Goal: Transaction & Acquisition: Purchase product/service

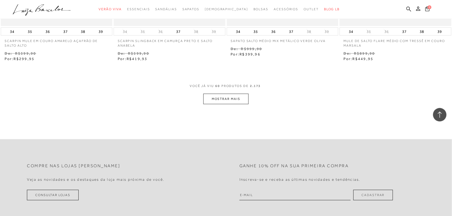
scroll to position [3108, 0]
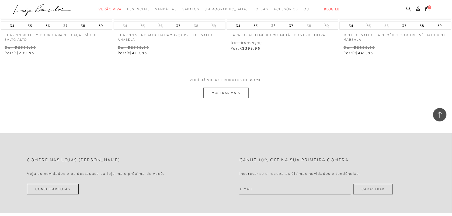
click at [243, 96] on button "MOSTRAR MAIS" at bounding box center [225, 93] width 45 height 10
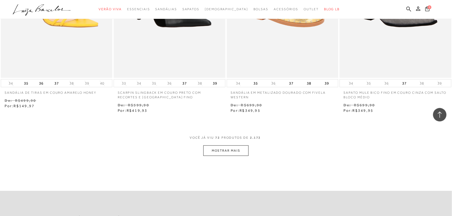
scroll to position [3695, 0]
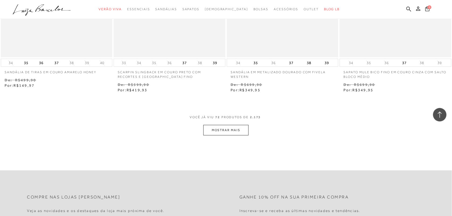
click at [220, 135] on button "MOSTRAR MAIS" at bounding box center [225, 130] width 45 height 10
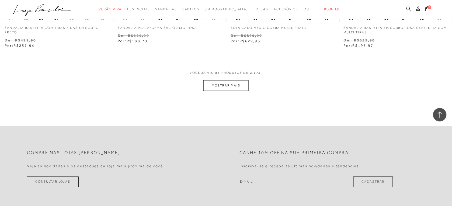
scroll to position [4380, 0]
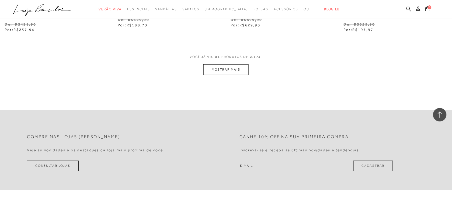
click at [221, 70] on button "MOSTRAR MAIS" at bounding box center [225, 69] width 45 height 10
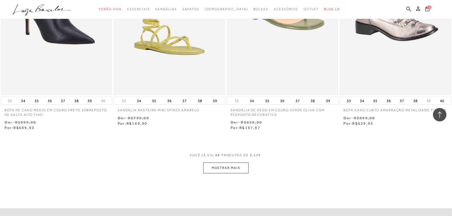
scroll to position [4932, 0]
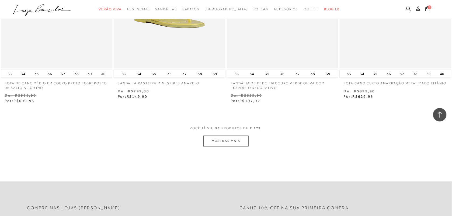
click at [221, 141] on button "MOSTRAR MAIS" at bounding box center [225, 141] width 45 height 10
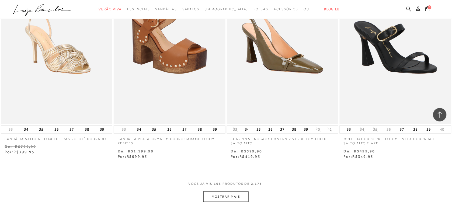
scroll to position [5571, 0]
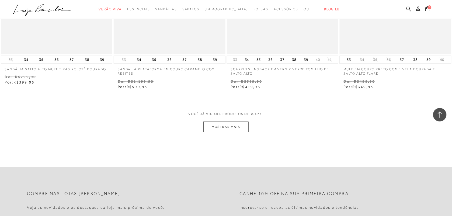
click at [215, 130] on button "MOSTRAR MAIS" at bounding box center [225, 127] width 45 height 10
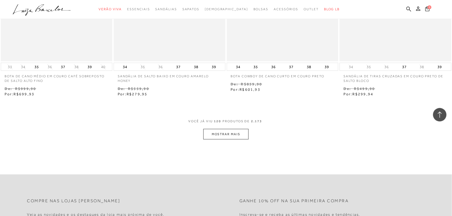
scroll to position [6199, 0]
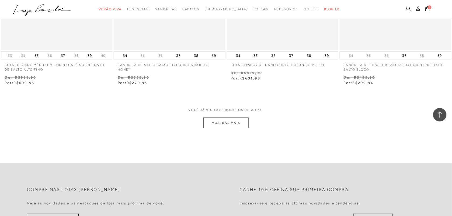
click at [226, 123] on button "MOSTRAR MAIS" at bounding box center [225, 123] width 45 height 10
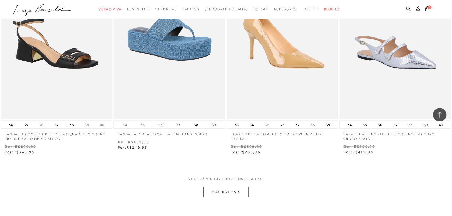
scroll to position [6778, 0]
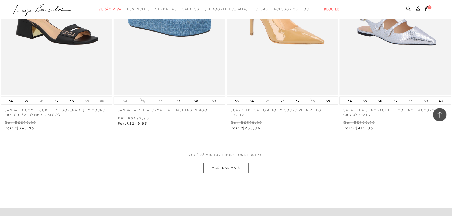
click at [228, 167] on button "MOSTRAR MAIS" at bounding box center [225, 168] width 45 height 10
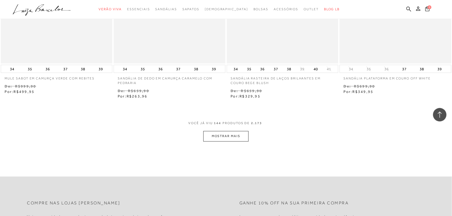
scroll to position [7486, 0]
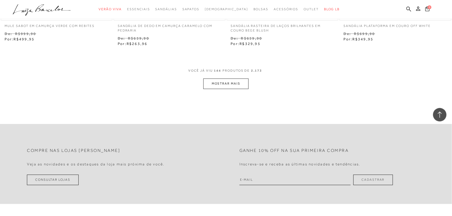
click at [229, 89] on button "MOSTRAR MAIS" at bounding box center [225, 84] width 45 height 10
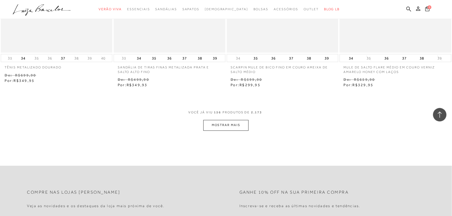
scroll to position [8083, 0]
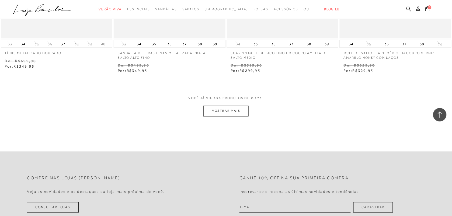
click at [236, 113] on button "MOSTRAR MAIS" at bounding box center [225, 111] width 45 height 10
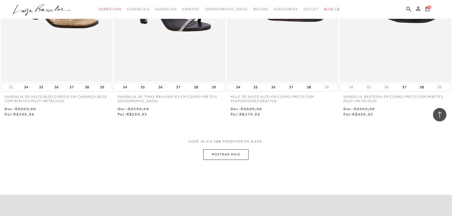
scroll to position [8679, 0]
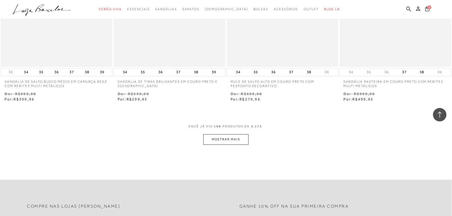
click at [217, 139] on button "MOSTRAR MAIS" at bounding box center [225, 139] width 45 height 10
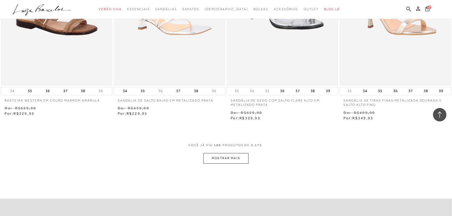
scroll to position [9300, 0]
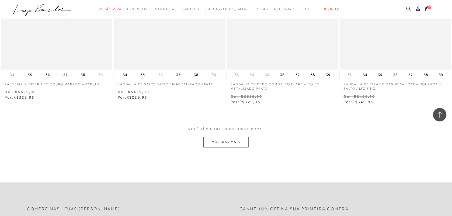
click at [224, 148] on button "MOSTRAR MAIS" at bounding box center [225, 142] width 45 height 10
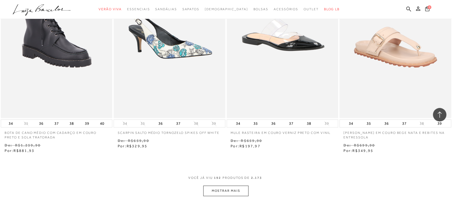
scroll to position [9928, 0]
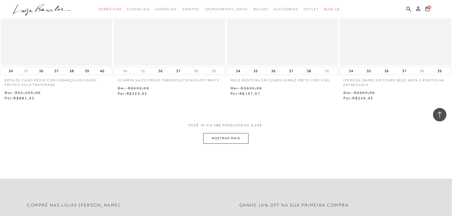
click at [235, 144] on button "MOSTRAR MAIS" at bounding box center [225, 138] width 45 height 10
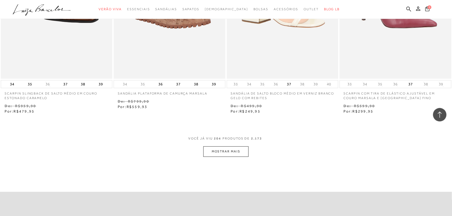
scroll to position [10594, 0]
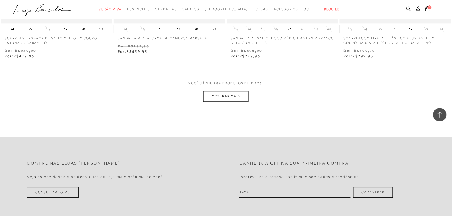
click at [233, 101] on button "MOSTRAR MAIS" at bounding box center [225, 96] width 45 height 10
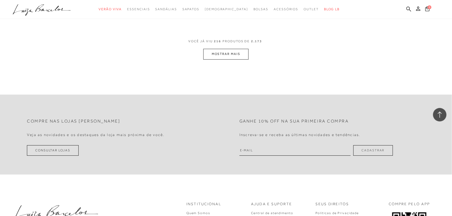
scroll to position [11280, 0]
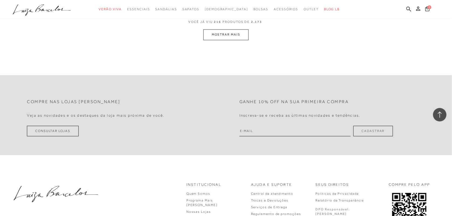
click at [236, 40] on button "MOSTRAR MAIS" at bounding box center [225, 34] width 45 height 10
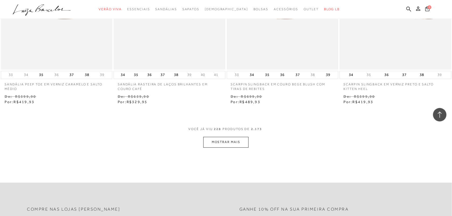
scroll to position [11818, 0]
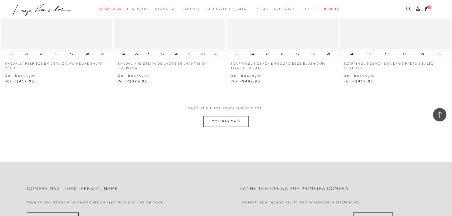
click at [229, 127] on button "MOSTRAR MAIS" at bounding box center [225, 121] width 45 height 10
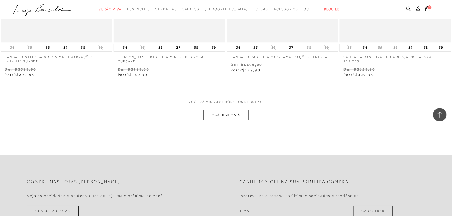
scroll to position [12492, 0]
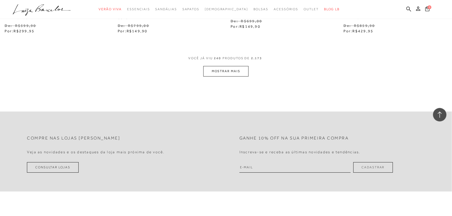
click at [231, 76] on button "MOSTRAR MAIS" at bounding box center [225, 71] width 45 height 10
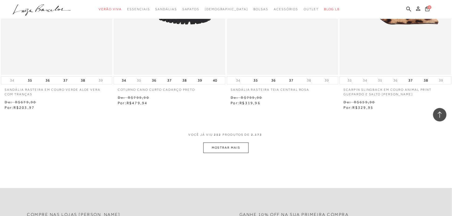
scroll to position [13085, 0]
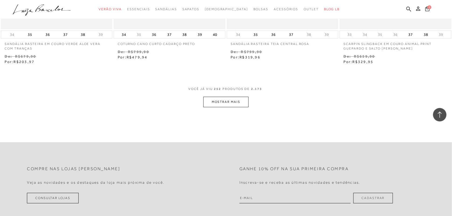
click at [240, 107] on button "MOSTRAR MAIS" at bounding box center [225, 102] width 45 height 10
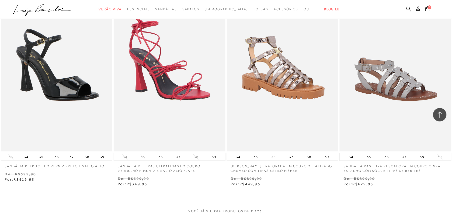
scroll to position [13611, 0]
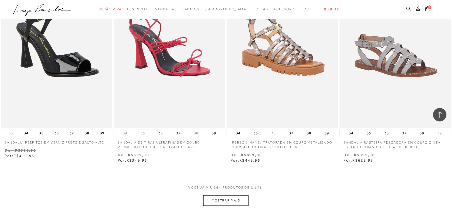
click at [218, 206] on button "MOSTRAR MAIS" at bounding box center [225, 200] width 45 height 10
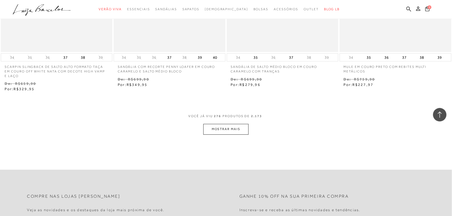
scroll to position [14336, 0]
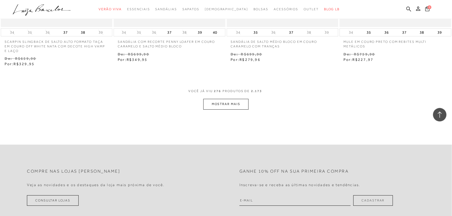
click at [240, 108] on button "MOSTRAR MAIS" at bounding box center [225, 104] width 45 height 10
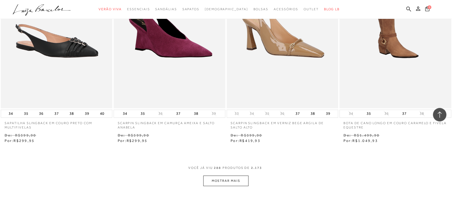
scroll to position [14935, 0]
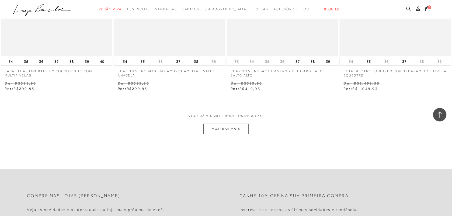
click at [220, 134] on button "MOSTRAR MAIS" at bounding box center [225, 129] width 45 height 10
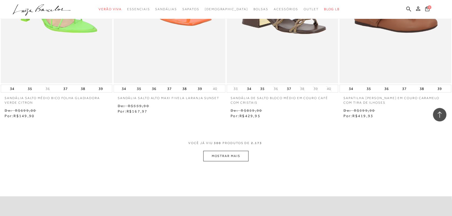
scroll to position [15559, 0]
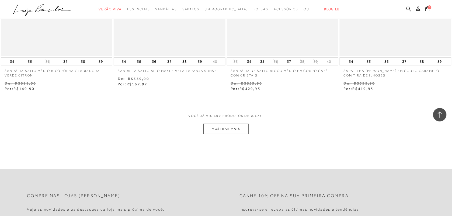
click at [239, 124] on div "VOCê JÁ VIU 300 PRODUTOS DE 2.173" at bounding box center [225, 119] width 75 height 10
click at [234, 132] on button "MOSTRAR MAIS" at bounding box center [225, 129] width 45 height 10
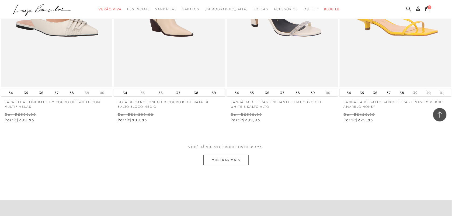
scroll to position [16237, 0]
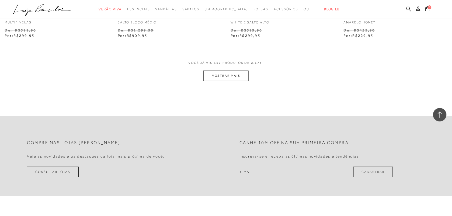
click at [216, 76] on button "MOSTRAR MAIS" at bounding box center [225, 76] width 45 height 10
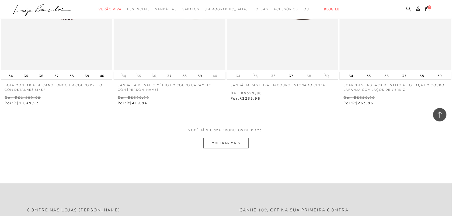
scroll to position [16852, 0]
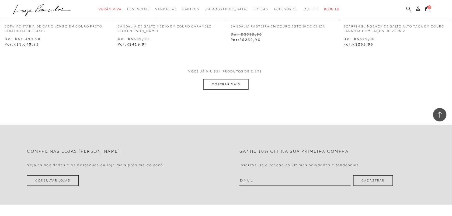
click at [232, 90] on button "MOSTRAR MAIS" at bounding box center [225, 84] width 45 height 10
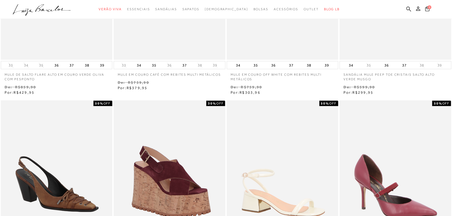
scroll to position [0, 0]
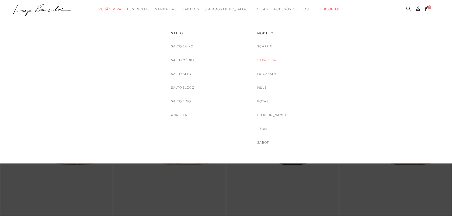
click at [276, 61] on link "Sapatilha" at bounding box center [266, 60] width 19 height 6
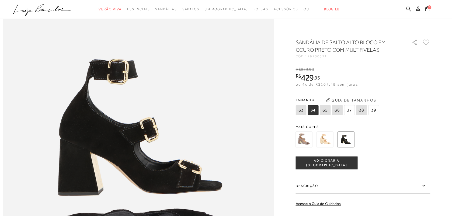
scroll to position [380, 0]
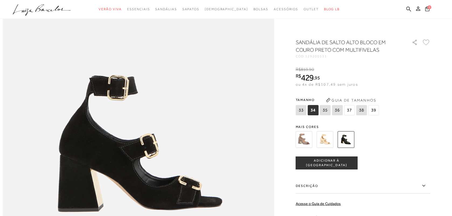
click at [328, 139] on img at bounding box center [325, 139] width 17 height 17
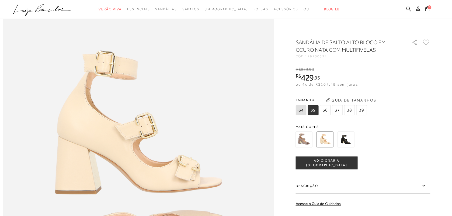
scroll to position [416, 0]
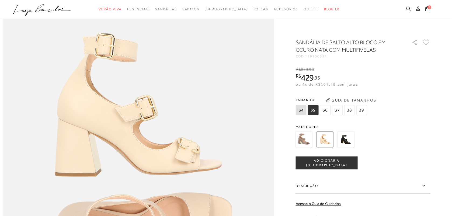
click at [345, 136] on img at bounding box center [346, 139] width 17 height 17
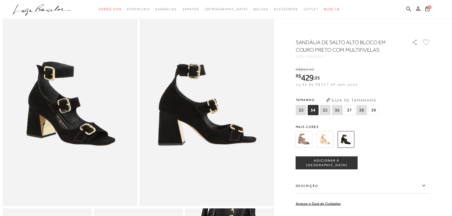
scroll to position [31, 0]
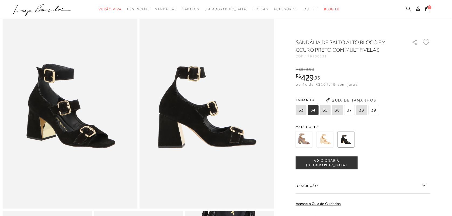
click at [352, 109] on span "37" at bounding box center [349, 110] width 11 height 10
click at [334, 163] on span "ADICIONAR À [GEOGRAPHIC_DATA]" at bounding box center [326, 162] width 61 height 9
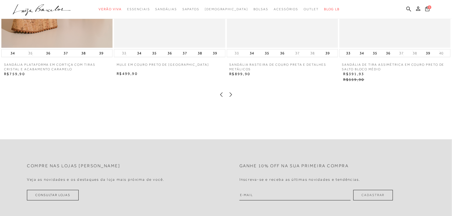
scroll to position [999, 0]
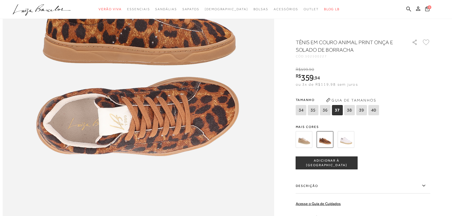
scroll to position [509, 0]
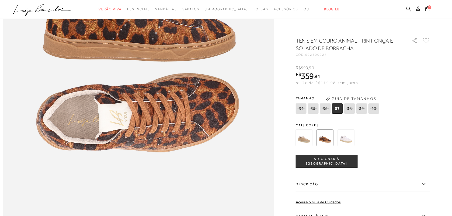
click at [345, 145] on img at bounding box center [346, 137] width 17 height 17
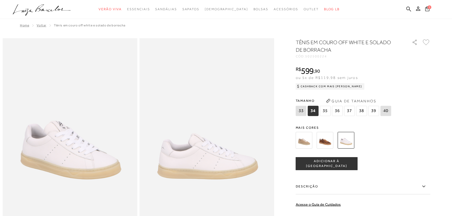
click at [336, 143] on div at bounding box center [356, 140] width 125 height 20
click at [331, 143] on img at bounding box center [325, 140] width 17 height 17
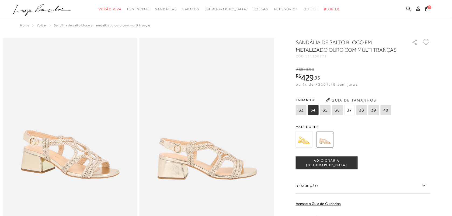
click at [352, 111] on span "37" at bounding box center [349, 110] width 11 height 10
click at [339, 163] on span "ADICIONAR À [GEOGRAPHIC_DATA]" at bounding box center [326, 162] width 61 height 9
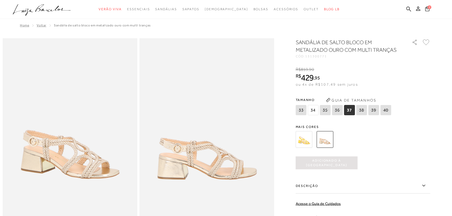
click at [307, 138] on img at bounding box center [304, 139] width 17 height 17
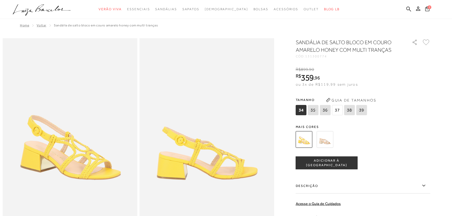
click at [307, 138] on img at bounding box center [304, 139] width 17 height 17
click at [332, 140] on img at bounding box center [325, 139] width 17 height 17
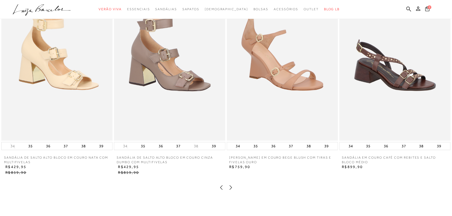
scroll to position [904, 0]
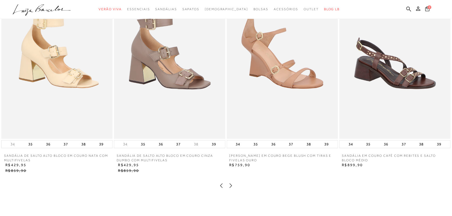
click at [377, 67] on img at bounding box center [394, 55] width 111 height 167
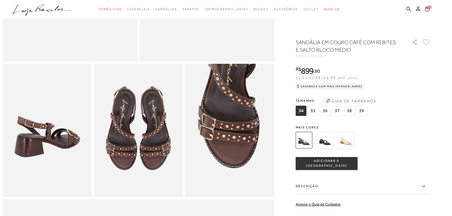
scroll to position [183, 0]
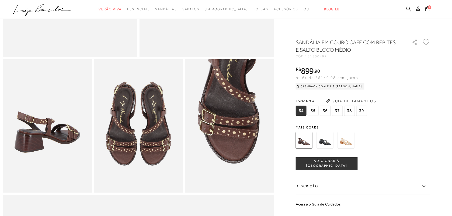
click at [331, 147] on img at bounding box center [325, 140] width 17 height 17
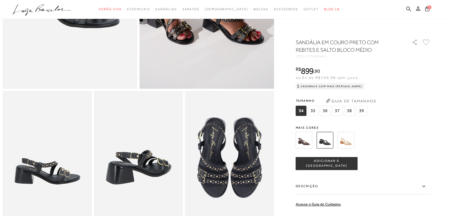
scroll to position [153, 0]
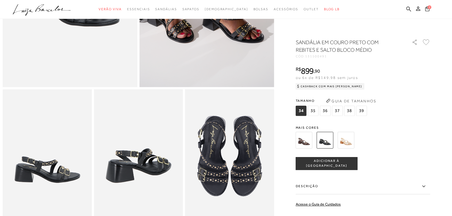
click at [342, 142] on img at bounding box center [346, 140] width 17 height 17
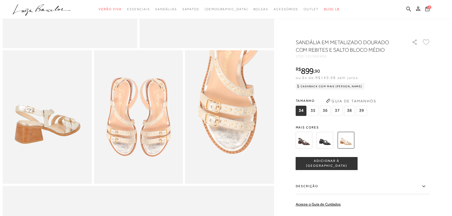
scroll to position [190, 0]
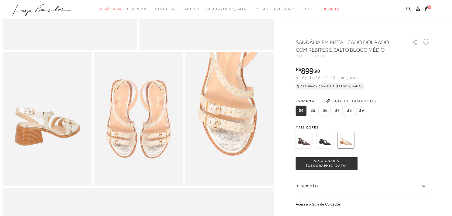
click at [312, 146] on img at bounding box center [304, 140] width 17 height 17
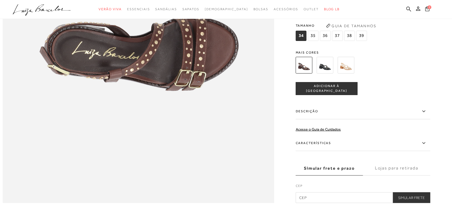
scroll to position [584, 0]
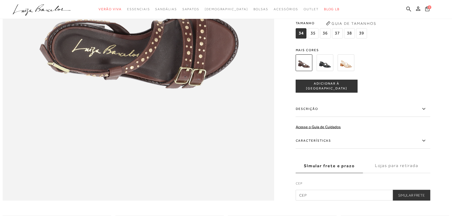
click at [325, 52] on span "Mais cores" at bounding box center [363, 49] width 135 height 3
click at [325, 71] on img at bounding box center [325, 62] width 17 height 17
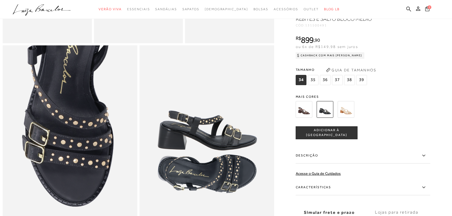
scroll to position [335, 0]
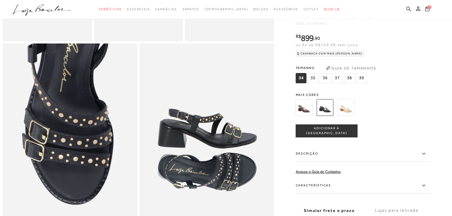
click at [305, 114] on img at bounding box center [304, 107] width 17 height 17
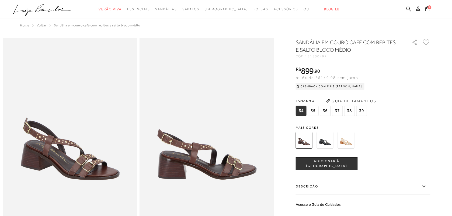
drag, startPoint x: 456, startPoint y: 74, endPoint x: 281, endPoint y: 120, distance: 181.8
click at [340, 114] on span "37" at bounding box center [337, 111] width 11 height 10
click at [331, 161] on button "ADICIONAR À [GEOGRAPHIC_DATA]" at bounding box center [327, 163] width 62 height 13
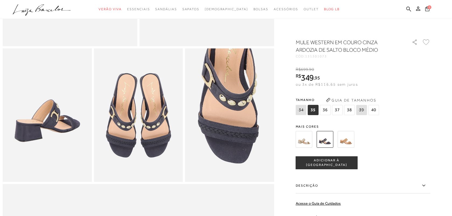
scroll to position [192, 0]
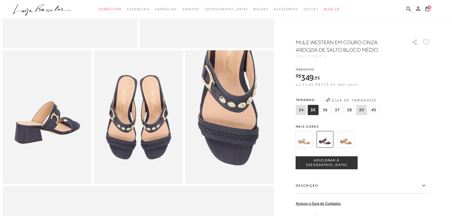
click at [308, 143] on img at bounding box center [304, 139] width 17 height 17
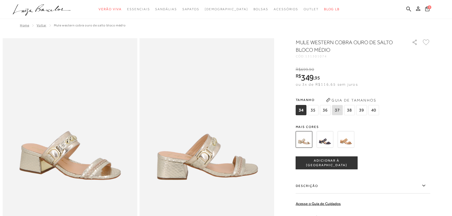
click at [327, 142] on img at bounding box center [325, 139] width 17 height 17
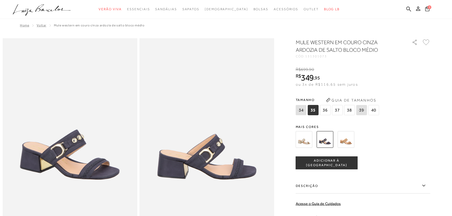
click at [346, 139] on img at bounding box center [346, 139] width 17 height 17
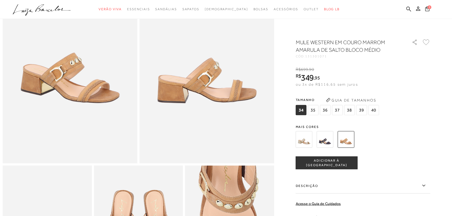
scroll to position [75, 0]
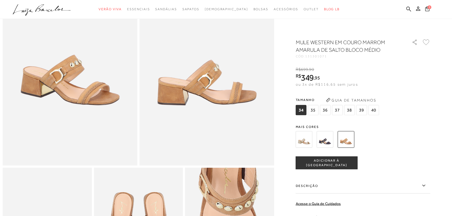
click at [337, 114] on span "37" at bounding box center [337, 110] width 11 height 10
click at [334, 161] on span "ADICIONAR À [GEOGRAPHIC_DATA]" at bounding box center [326, 162] width 61 height 9
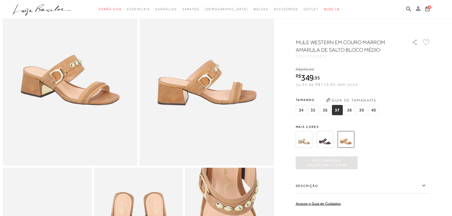
click at [324, 141] on img at bounding box center [325, 139] width 17 height 17
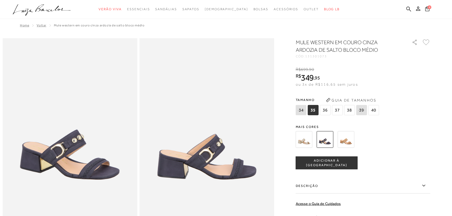
click at [339, 113] on span "37" at bounding box center [337, 110] width 11 height 10
click at [334, 163] on span "ADICIONAR À [GEOGRAPHIC_DATA]" at bounding box center [326, 162] width 61 height 9
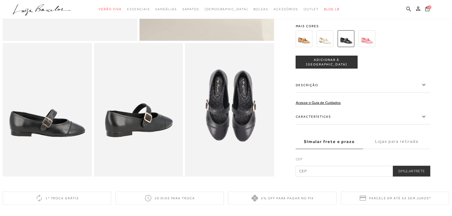
scroll to position [202, 0]
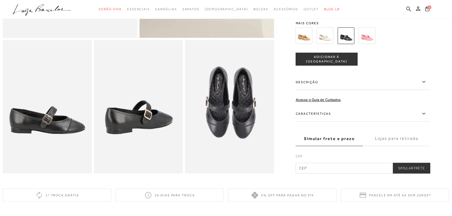
click at [311, 36] on img at bounding box center [304, 35] width 17 height 17
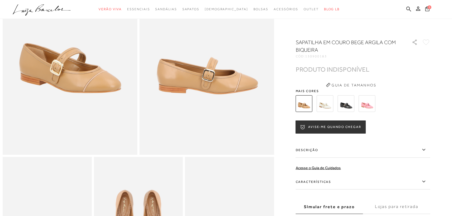
scroll to position [84, 0]
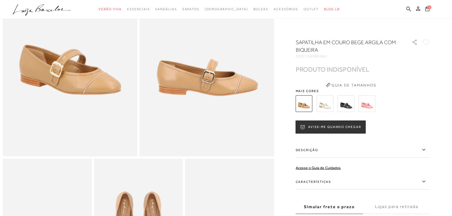
click at [326, 100] on img at bounding box center [325, 103] width 17 height 17
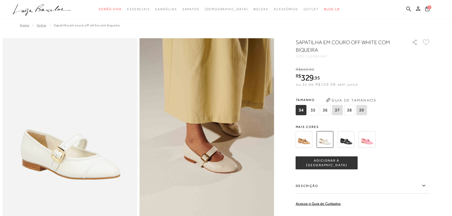
click at [354, 136] on img at bounding box center [346, 139] width 17 height 17
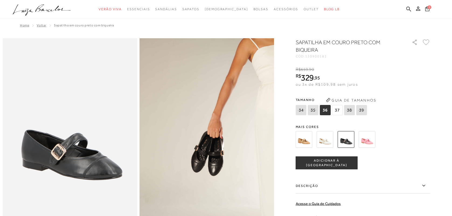
drag, startPoint x: 322, startPoint y: 151, endPoint x: 325, endPoint y: 145, distance: 6.0
click at [325, 145] on div "SAPATILHA EM COURO PRETO COM BIQUEIRA CÓD: 130900181 × É necessário selecionar …" at bounding box center [363, 157] width 135 height 239
click at [325, 145] on img at bounding box center [325, 139] width 17 height 17
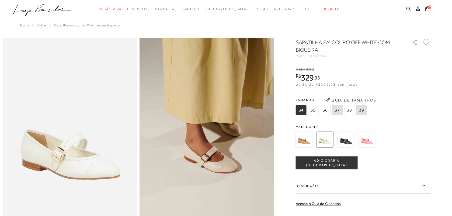
click at [345, 139] on img at bounding box center [346, 139] width 17 height 17
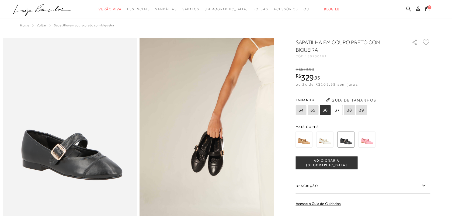
click at [300, 141] on img at bounding box center [304, 139] width 17 height 17
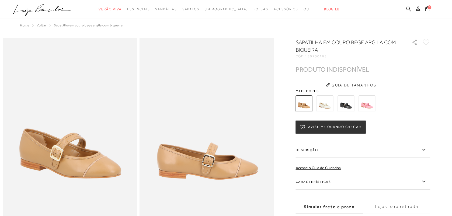
click at [349, 101] on img at bounding box center [346, 103] width 17 height 17
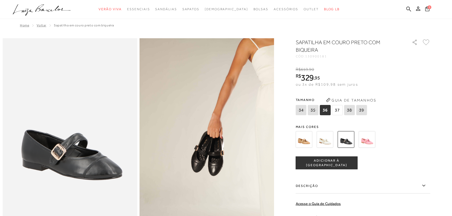
click at [340, 110] on span "37" at bounding box center [337, 110] width 11 height 10
click at [338, 166] on button "ADICIONAR À [GEOGRAPHIC_DATA]" at bounding box center [327, 162] width 62 height 13
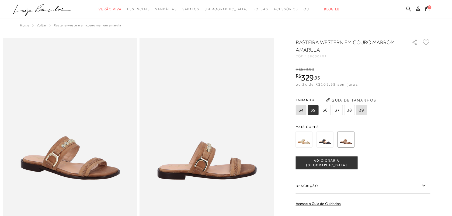
click at [340, 112] on span "37" at bounding box center [337, 110] width 11 height 10
click at [333, 163] on span "ADICIONAR À [GEOGRAPHIC_DATA]" at bounding box center [326, 162] width 61 height 9
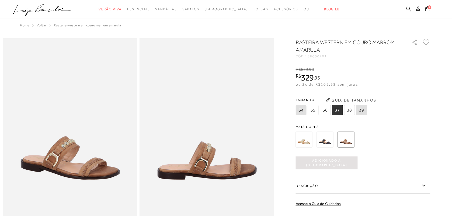
click at [331, 147] on img at bounding box center [325, 139] width 17 height 17
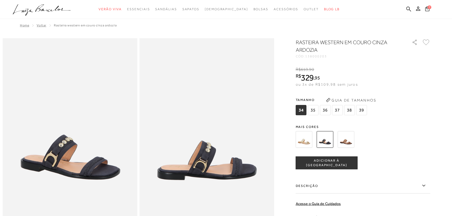
click at [339, 111] on span "37" at bounding box center [337, 110] width 11 height 10
click at [336, 162] on span "ADICIONAR À [GEOGRAPHIC_DATA]" at bounding box center [326, 162] width 61 height 9
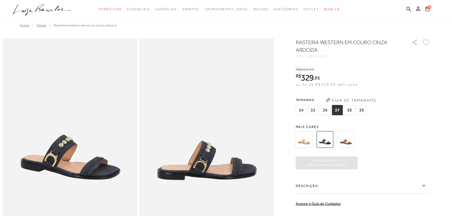
click at [302, 141] on img at bounding box center [304, 139] width 17 height 17
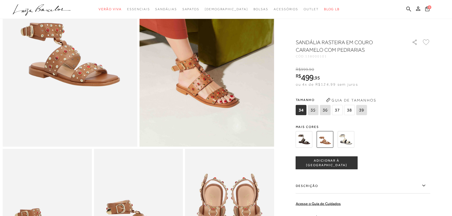
scroll to position [88, 0]
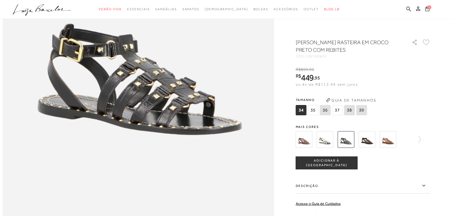
scroll to position [505, 0]
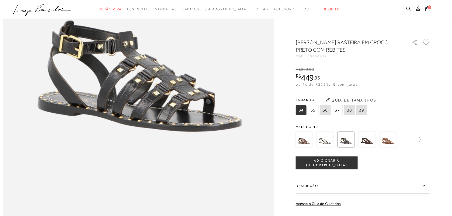
click at [392, 143] on img at bounding box center [388, 139] width 17 height 17
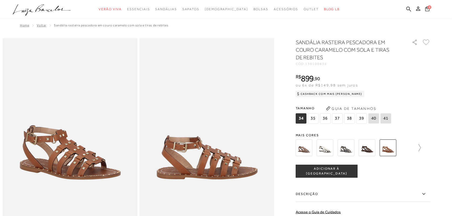
click at [421, 148] on icon at bounding box center [417, 148] width 8 height 8
click at [321, 151] on img at bounding box center [313, 147] width 17 height 17
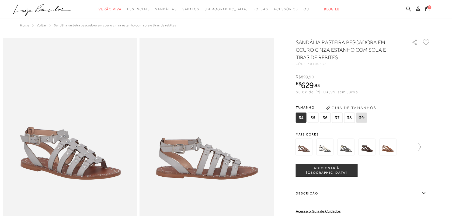
click at [421, 144] on icon at bounding box center [417, 147] width 8 height 8
click at [332, 147] on img at bounding box center [334, 147] width 17 height 17
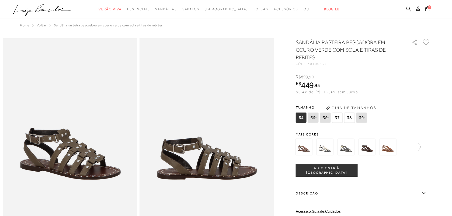
click at [312, 146] on img at bounding box center [304, 147] width 17 height 17
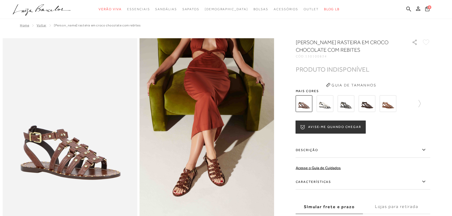
click at [325, 106] on img at bounding box center [325, 103] width 17 height 17
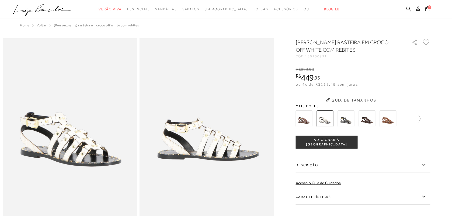
click at [347, 102] on button "Guia de Tamanhos" at bounding box center [351, 100] width 54 height 9
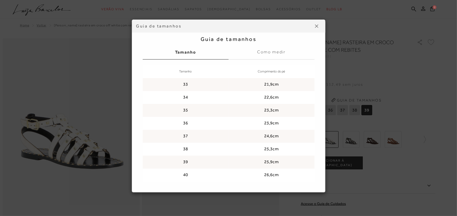
click at [349, 143] on div "Guia de tamanhos Guia de tamanhos Tamanho Como medir Tamanho Comprimento do pé …" at bounding box center [228, 105] width 242 height 173
click at [315, 21] on div "Guia de tamanhos" at bounding box center [228, 26] width 193 height 13
click at [315, 24] on button at bounding box center [316, 26] width 9 height 9
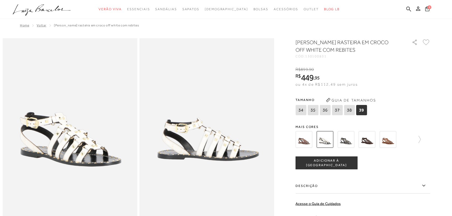
click at [354, 144] on img at bounding box center [346, 139] width 17 height 17
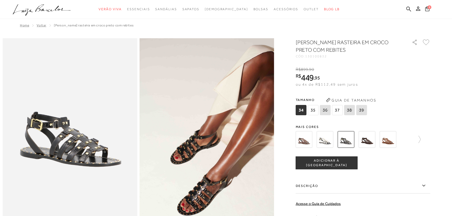
click at [342, 113] on span "37" at bounding box center [337, 110] width 11 height 10
click at [334, 163] on span "ADICIONAR À SACOLA" at bounding box center [326, 162] width 61 height 9
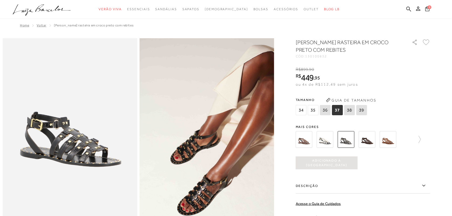
click at [364, 141] on img at bounding box center [367, 139] width 17 height 17
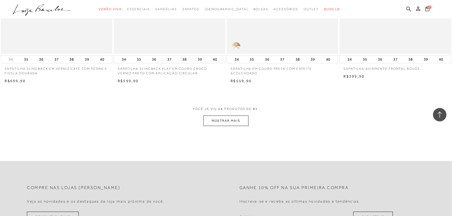
scroll to position [1176, 0]
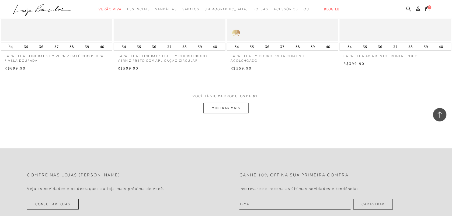
click at [225, 109] on button "MOSTRAR MAIS" at bounding box center [225, 108] width 45 height 10
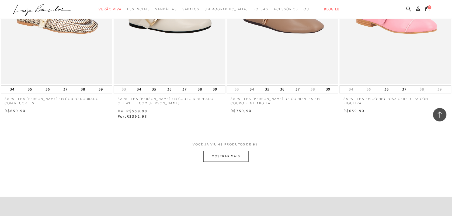
scroll to position [2408, 0]
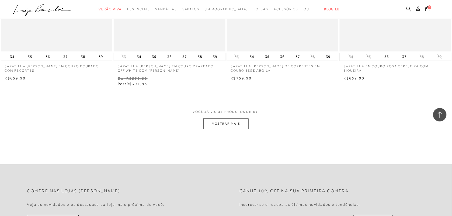
click at [201, 118] on span "VOCÊ JÁ VIU 48 PRODUTOS DE 81" at bounding box center [226, 114] width 66 height 10
click at [218, 125] on button "MOSTRAR MAIS" at bounding box center [225, 123] width 45 height 10
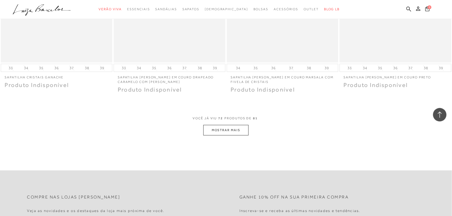
scroll to position [3647, 0]
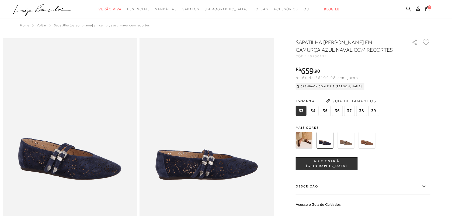
click at [426, 6] on icon at bounding box center [427, 8] width 4 height 5
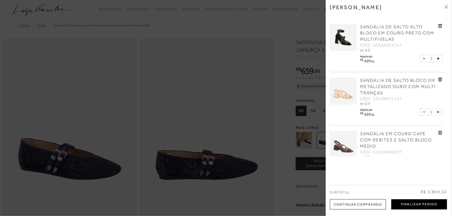
click at [399, 205] on button "Finalizar Pedido" at bounding box center [419, 204] width 56 height 10
